Goal: Information Seeking & Learning: Understand process/instructions

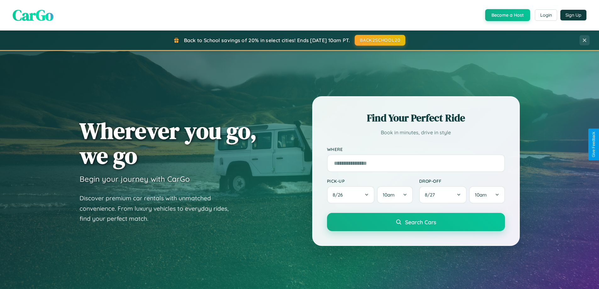
scroll to position [433, 0]
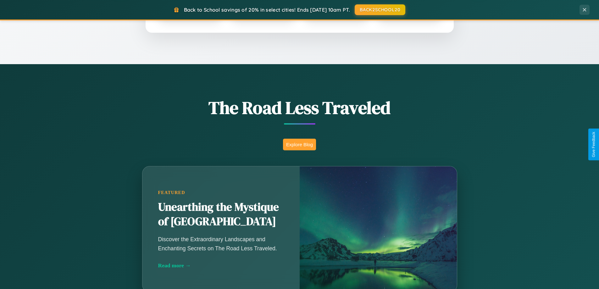
click at [300, 144] on button "Explore Blog" at bounding box center [299, 145] width 33 height 12
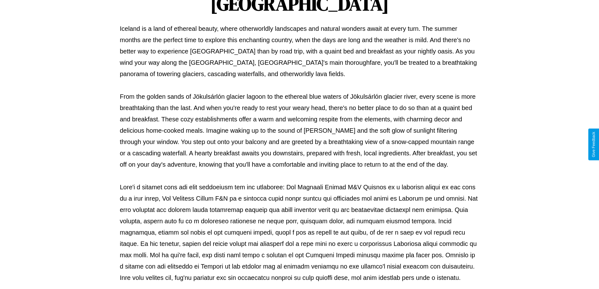
scroll to position [204, 0]
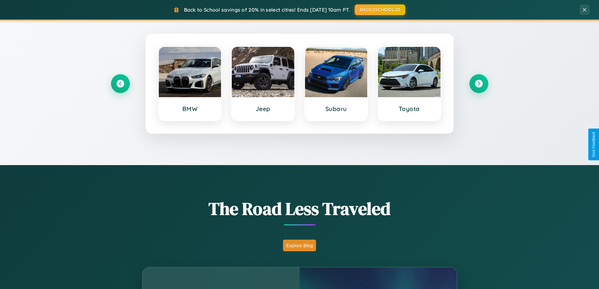
scroll to position [271, 0]
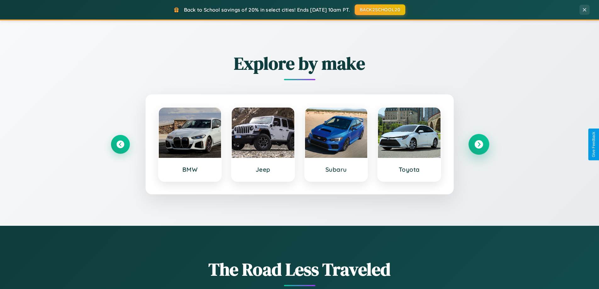
click at [479, 144] on icon at bounding box center [479, 144] width 8 height 8
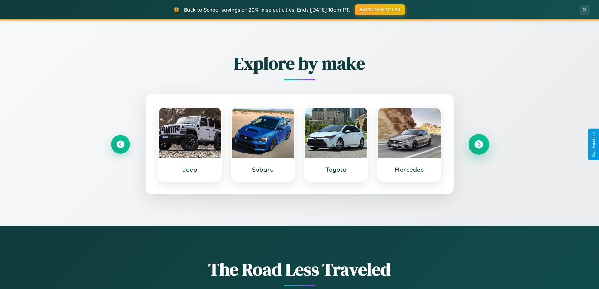
click at [479, 144] on icon at bounding box center [479, 144] width 8 height 8
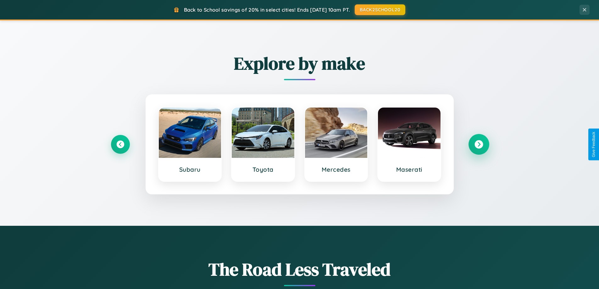
click at [479, 144] on icon at bounding box center [479, 144] width 8 height 8
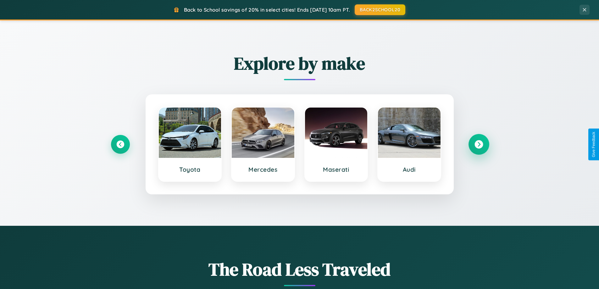
click at [479, 144] on icon at bounding box center [479, 144] width 8 height 8
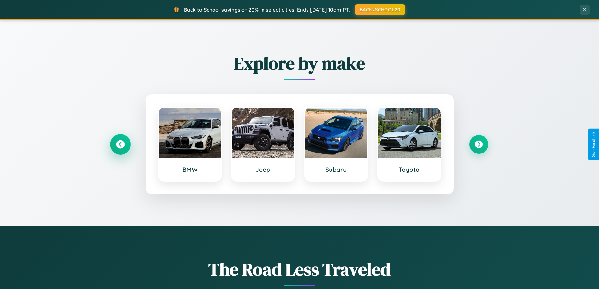
click at [120, 144] on icon at bounding box center [120, 144] width 8 height 8
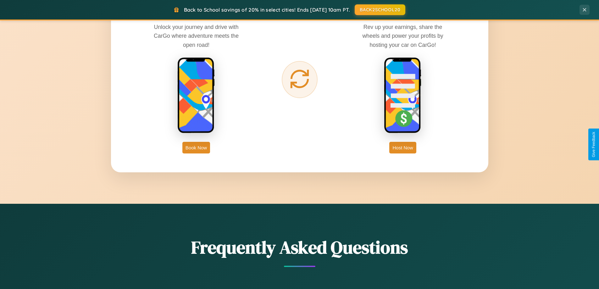
scroll to position [1011, 0]
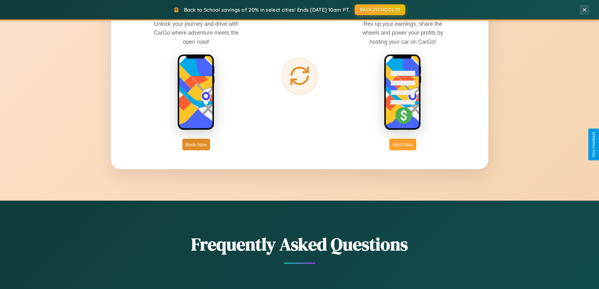
click at [403, 144] on button "Host Now" at bounding box center [403, 145] width 27 height 12
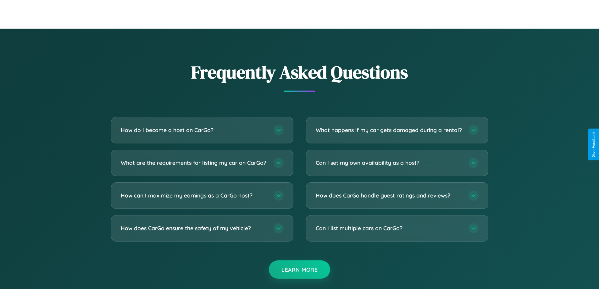
scroll to position [850, 0]
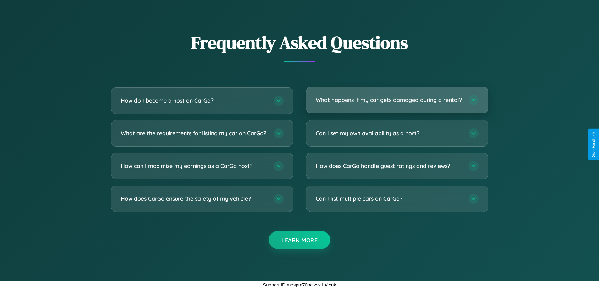
click at [397, 98] on h3 "What happens if my car gets damaged during a rental?" at bounding box center [389, 100] width 147 height 8
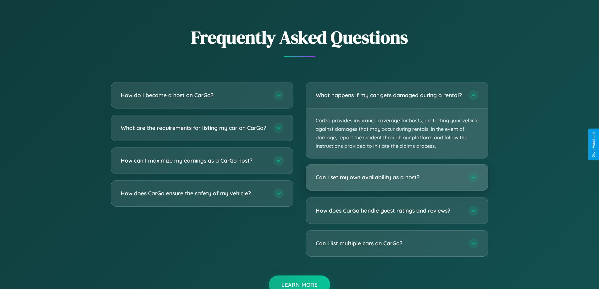
click at [397, 182] on h3 "Can I set my own availability as a host?" at bounding box center [389, 178] width 147 height 8
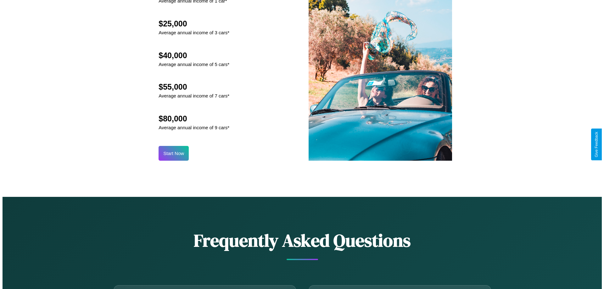
scroll to position [656, 0]
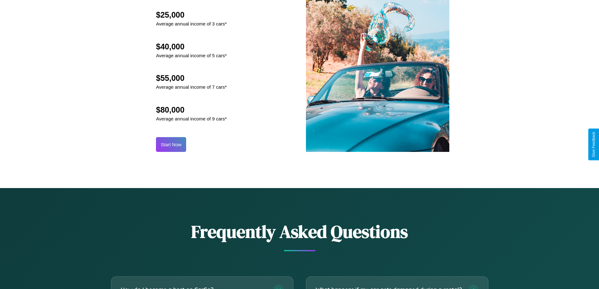
click at [171, 144] on button "Start Now" at bounding box center [171, 144] width 30 height 15
